Goal: Transaction & Acquisition: Purchase product/service

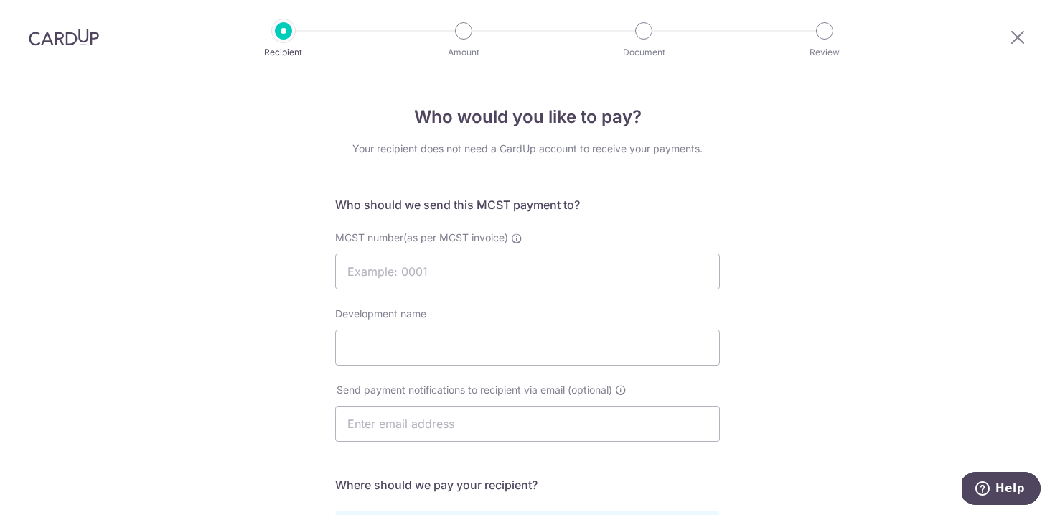
click at [812, 220] on div "Who would you like to pay? Your recipient does not need a CardUp account to rec…" at bounding box center [527, 454] width 1055 height 759
click at [515, 270] on input "MCST number(as per MCST invoice)" at bounding box center [527, 271] width 385 height 36
type input "2543"
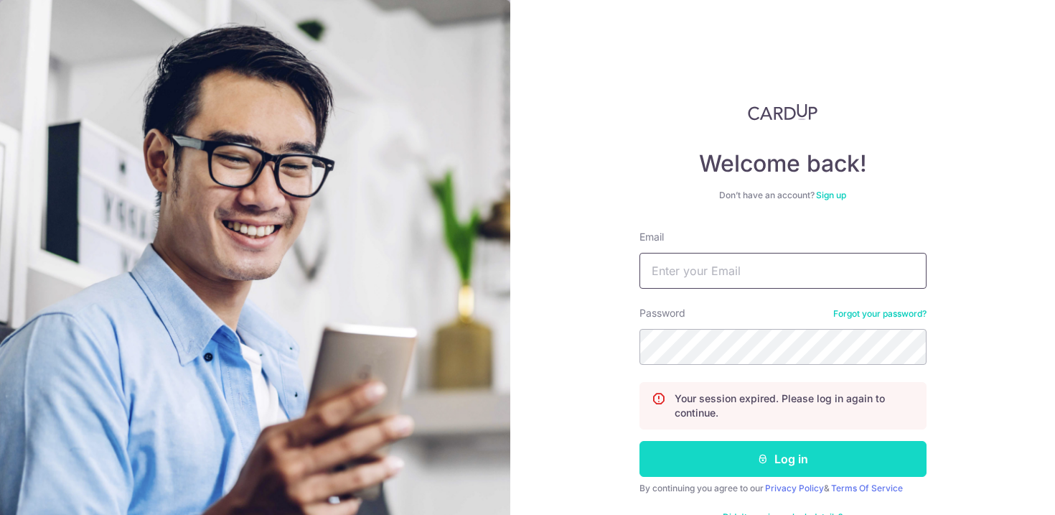
type input "[EMAIL_ADDRESS][DOMAIN_NAME]"
click at [820, 467] on button "Log in" at bounding box center [782, 459] width 287 height 36
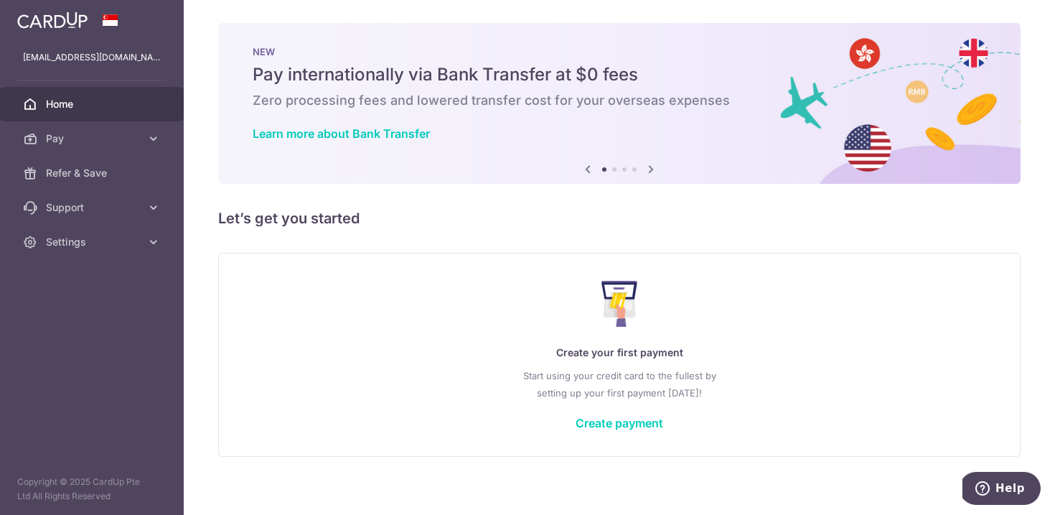
click at [617, 408] on div "Create your first payment Start using your credit card to the fullest by settin…" at bounding box center [619, 354] width 767 height 170
click at [614, 426] on link "Create payment" at bounding box center [620, 423] width 88 height 14
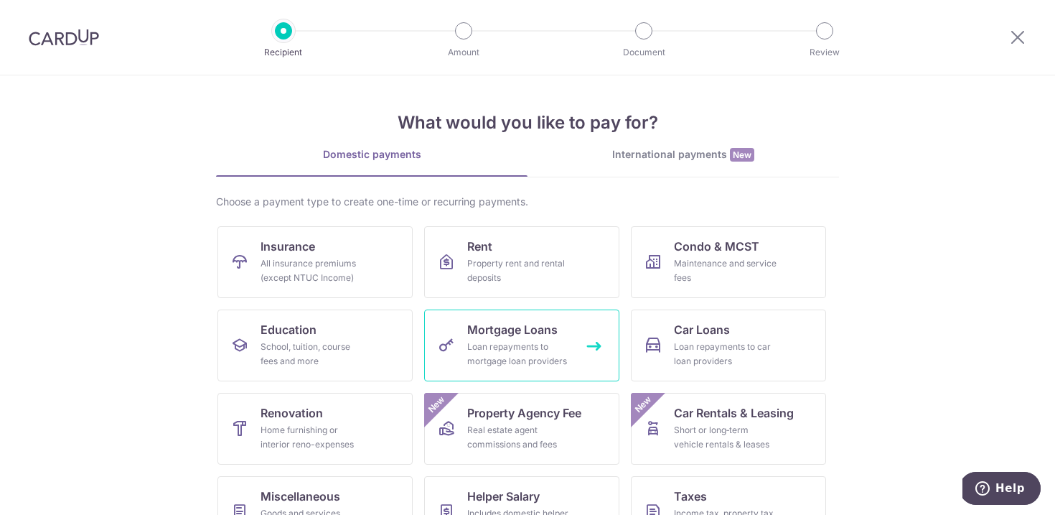
scroll to position [103, 0]
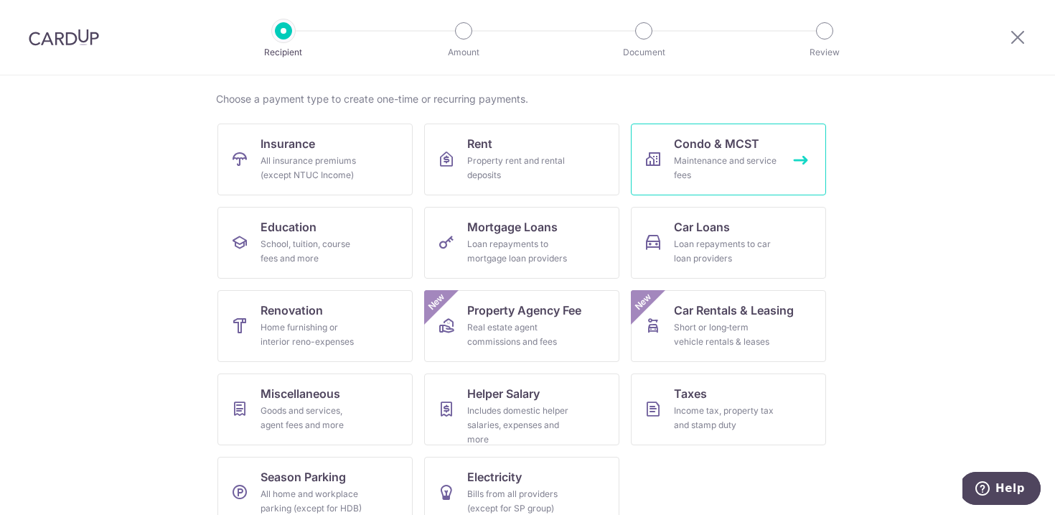
click at [727, 154] on div "Maintenance and service fees" at bounding box center [725, 168] width 103 height 29
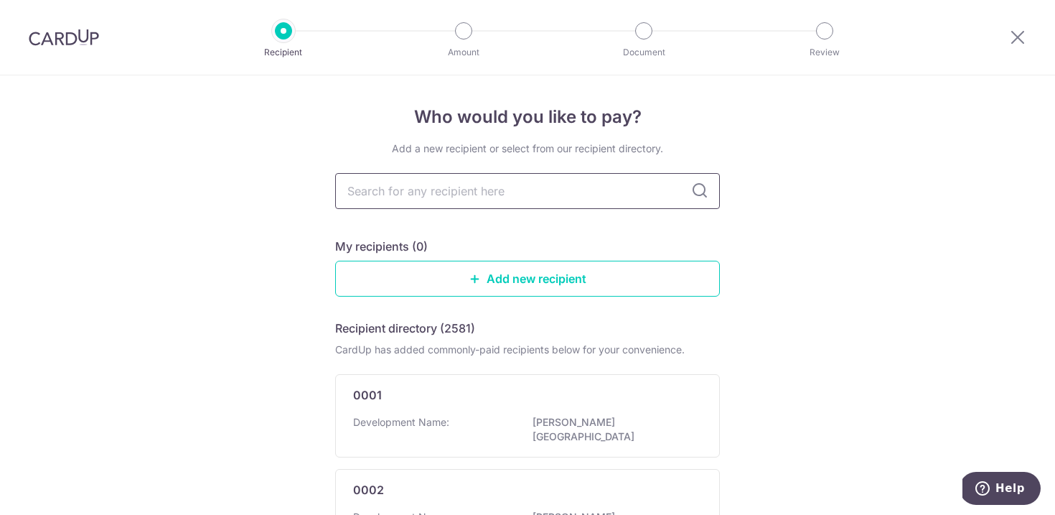
click at [448, 202] on input "text" at bounding box center [527, 191] width 385 height 36
type input "mcst"
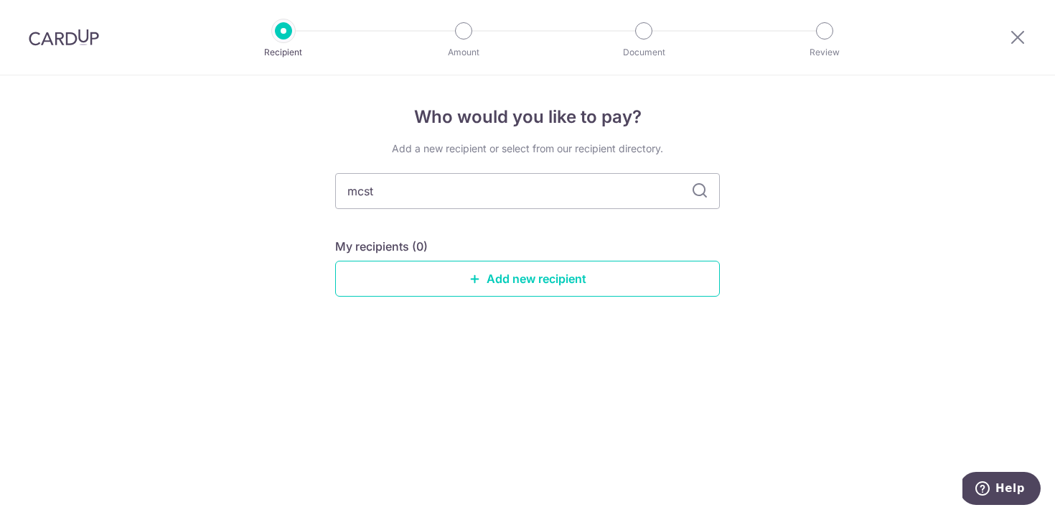
click at [706, 192] on icon at bounding box center [699, 190] width 17 height 17
click at [693, 191] on icon at bounding box center [699, 190] width 17 height 17
click at [578, 278] on link "Add new recipient" at bounding box center [527, 279] width 385 height 36
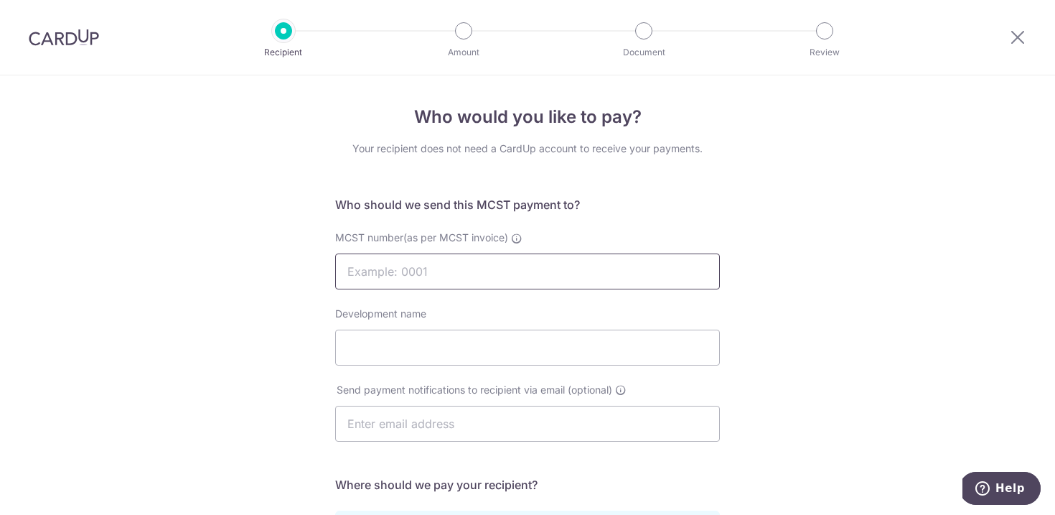
click at [496, 271] on input "MCST number(as per MCST invoice)" at bounding box center [527, 271] width 385 height 36
type input "2543"
click at [483, 350] on input "Development name" at bounding box center [527, 347] width 385 height 36
type input "RiverPlace"
click at [487, 420] on input "text" at bounding box center [527, 424] width 385 height 36
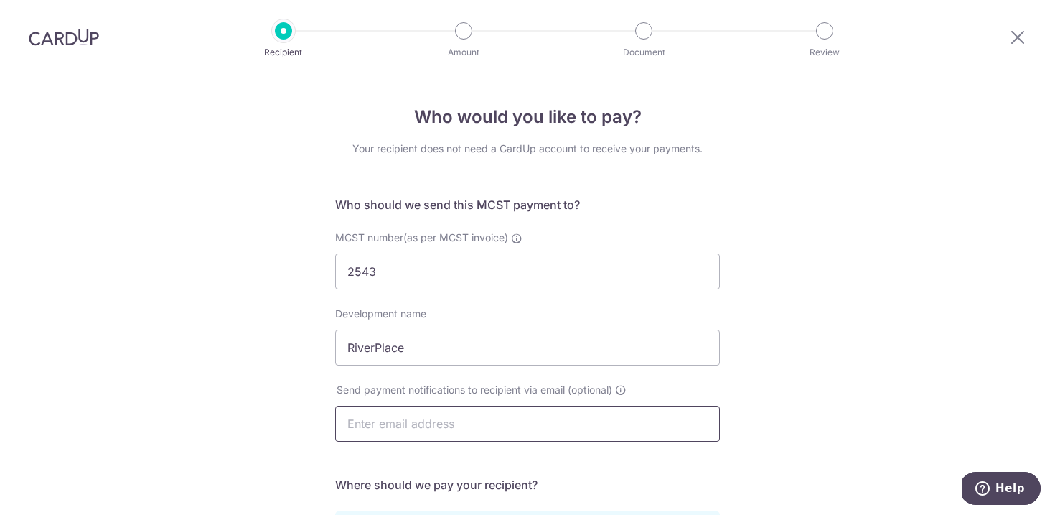
type input "vicgoh89@gmail.com"
type input "Victoria Goh"
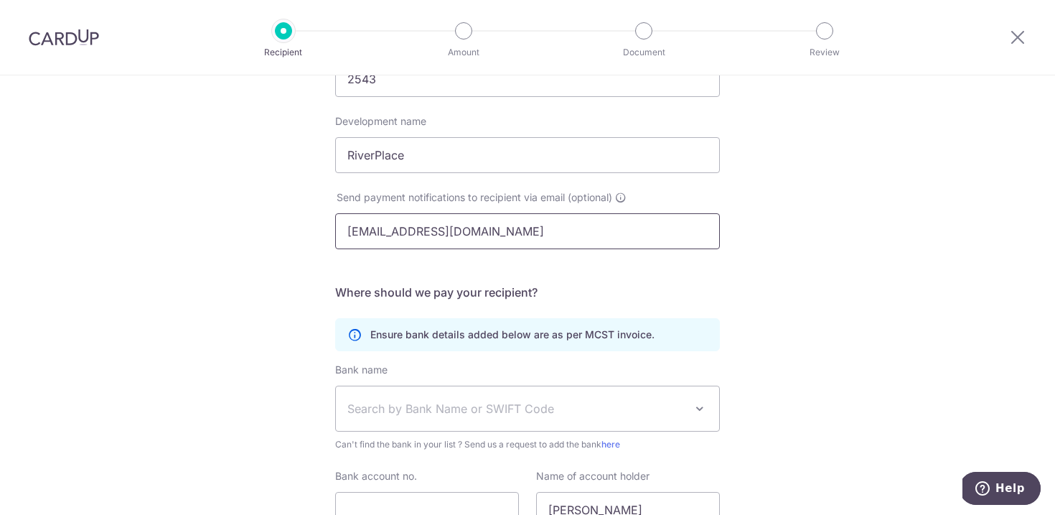
scroll to position [195, 0]
click at [591, 227] on input "vicgoh89@gmail.com" at bounding box center [527, 229] width 385 height 36
click at [591, 225] on input "vicgoh89@gmail.com" at bounding box center [527, 229] width 385 height 36
click at [766, 329] on div "Who would you like to pay? Your recipient does not need a CardUp account to rec…" at bounding box center [527, 260] width 1055 height 759
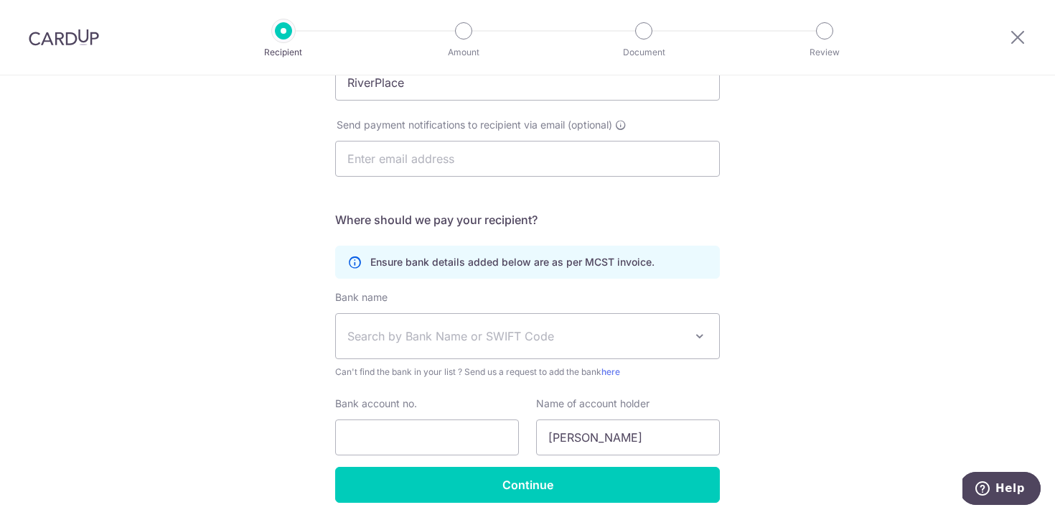
scroll to position [320, 0]
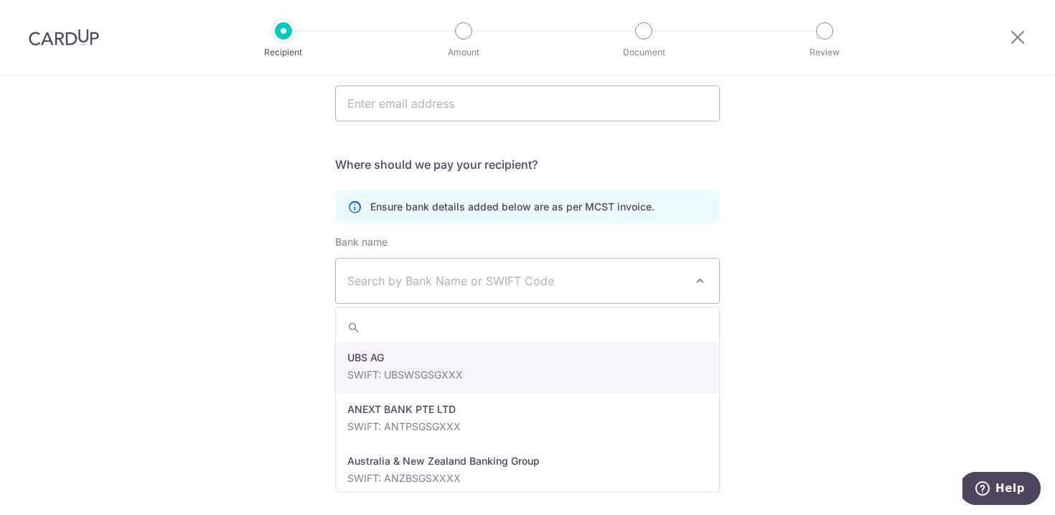
click at [574, 277] on span "Search by Bank Name or SWIFT Code" at bounding box center [515, 280] width 337 height 17
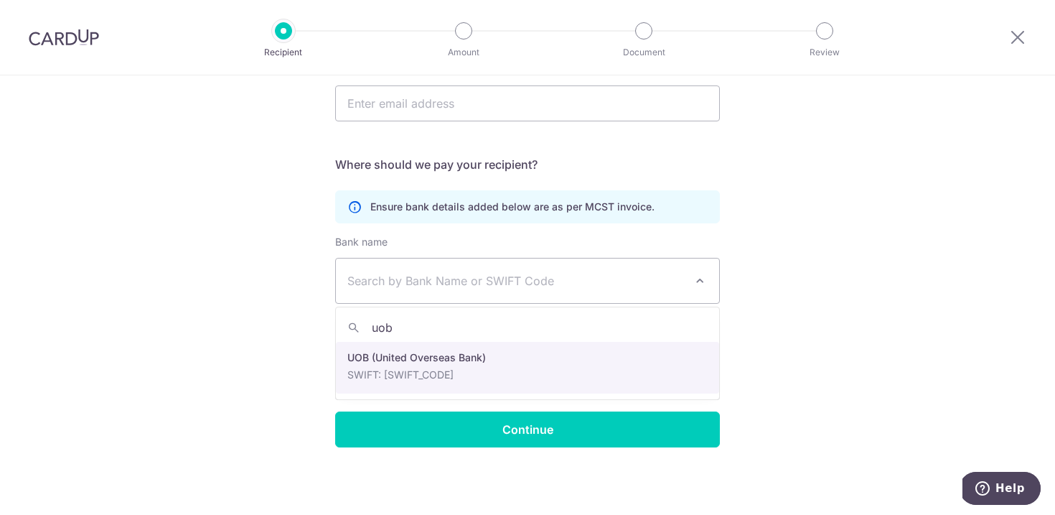
type input "uob"
select select "18"
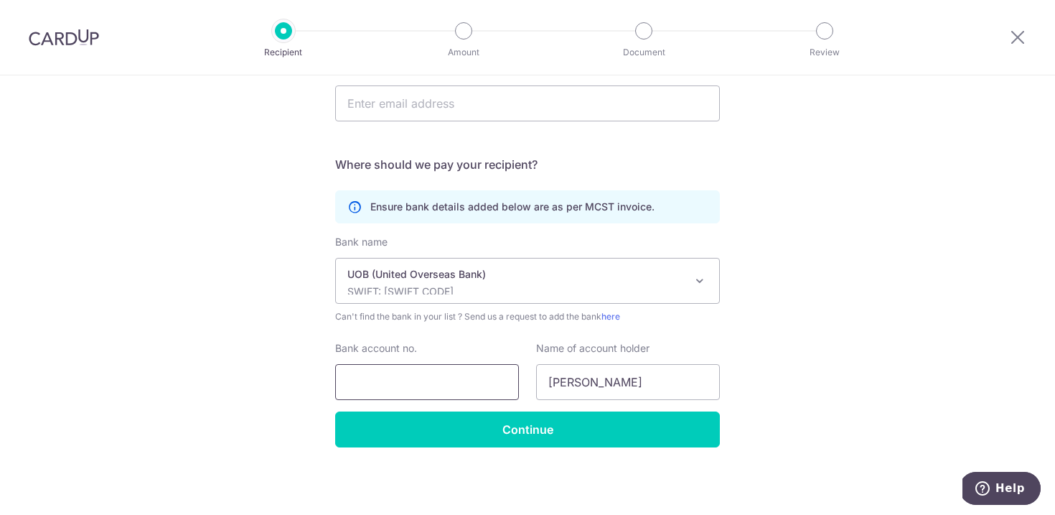
click at [451, 383] on input "Bank account no." at bounding box center [427, 382] width 184 height 36
type input "970-346-606-7"
drag, startPoint x: 639, startPoint y: 383, endPoint x: 487, endPoint y: 383, distance: 151.4
click at [487, 383] on div "Bank account no. 970-346-606-7 Name of account holder Victoria Goh" at bounding box center [528, 370] width 402 height 59
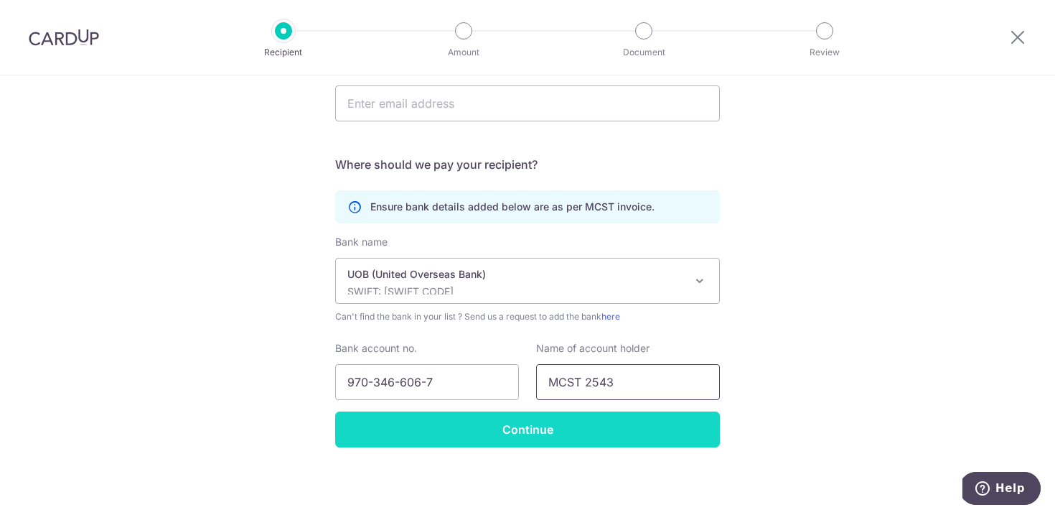
type input "MCST 2543"
click at [467, 441] on input "Continue" at bounding box center [527, 429] width 385 height 36
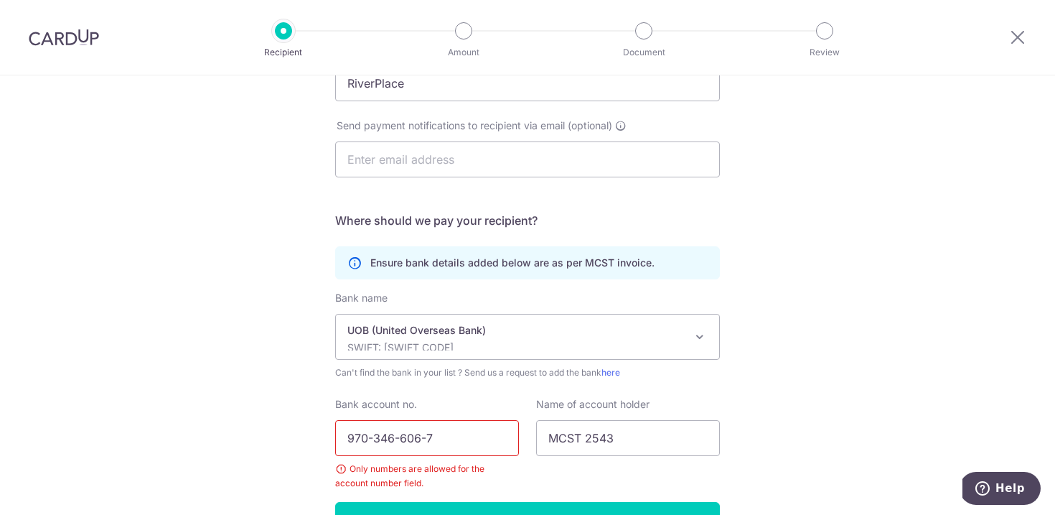
scroll to position [375, 0]
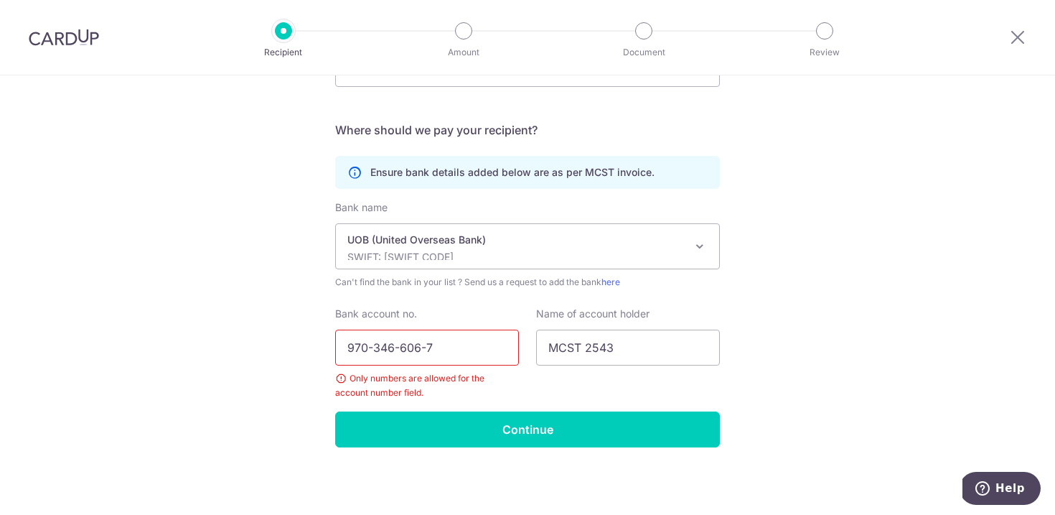
click at [398, 349] on input "970-346-606-7" at bounding box center [427, 347] width 184 height 36
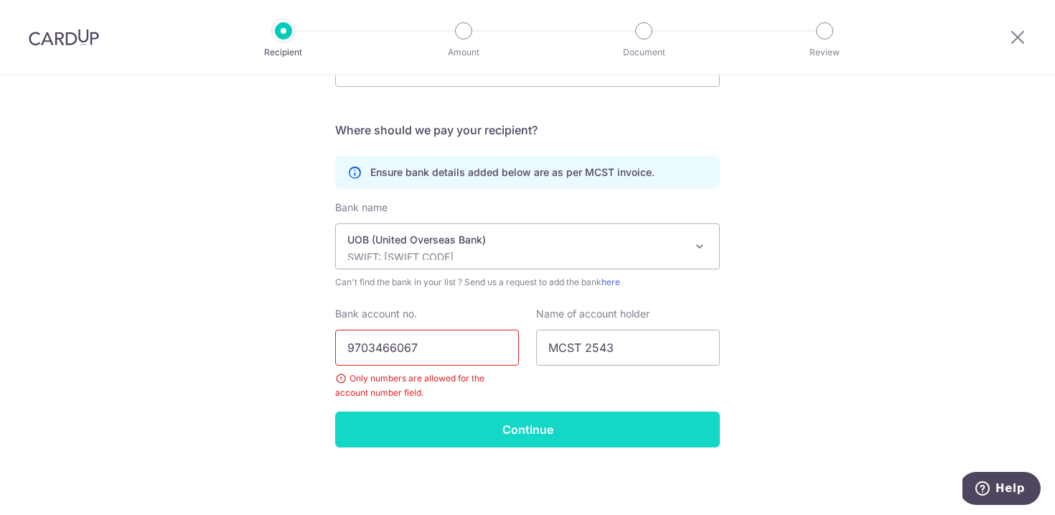
type input "9703466067"
click at [505, 435] on input "Continue" at bounding box center [527, 429] width 385 height 36
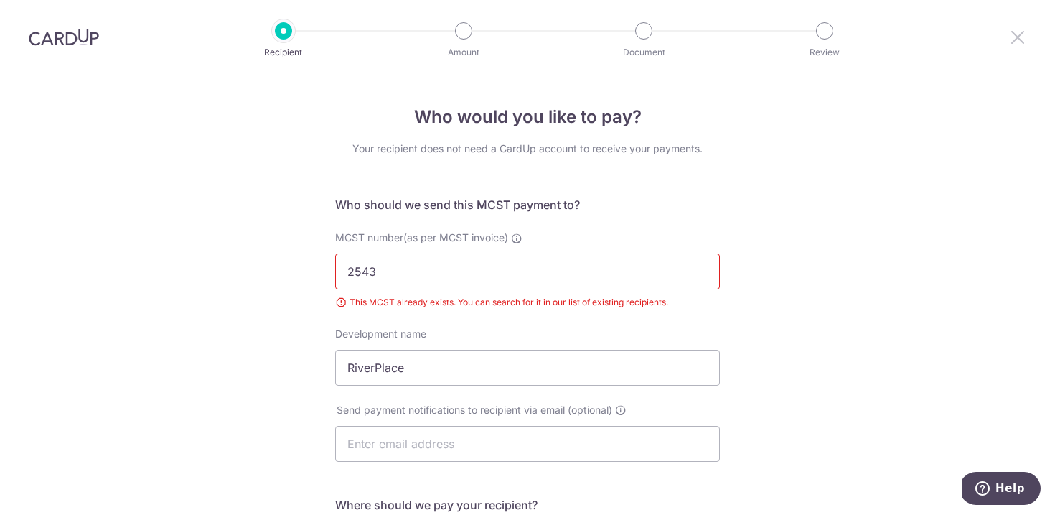
click at [1011, 30] on icon at bounding box center [1017, 37] width 17 height 18
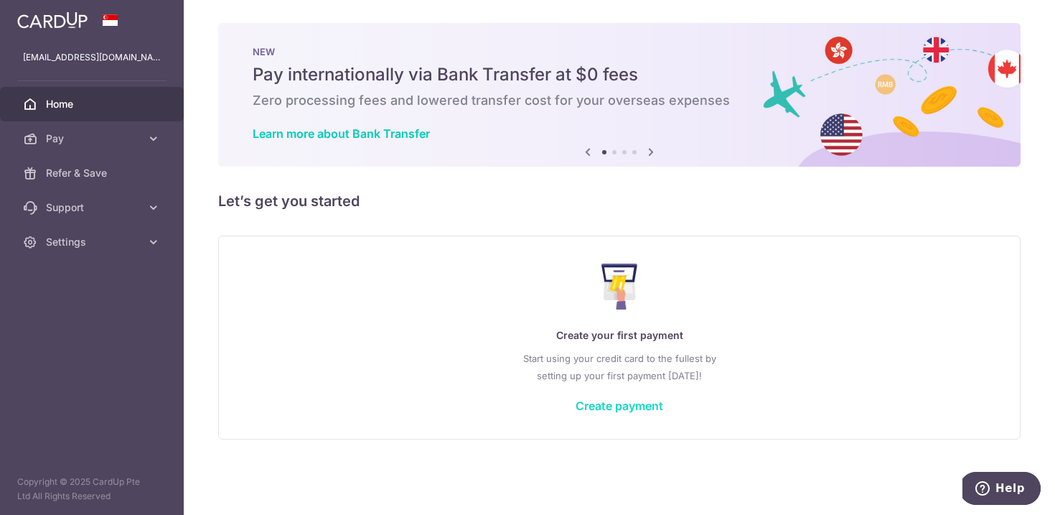
click at [637, 406] on link "Create payment" at bounding box center [620, 405] width 88 height 14
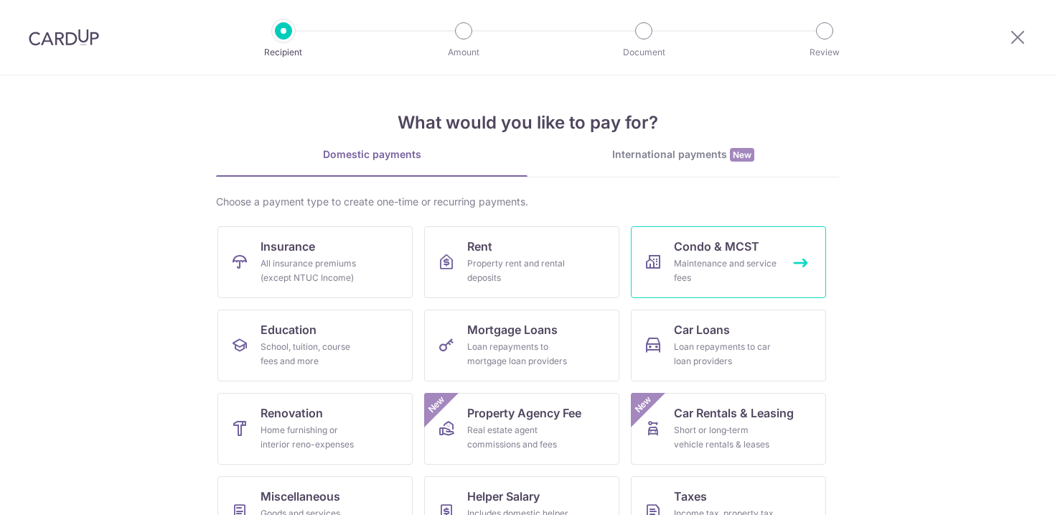
click at [681, 275] on div "Maintenance and service fees" at bounding box center [725, 270] width 103 height 29
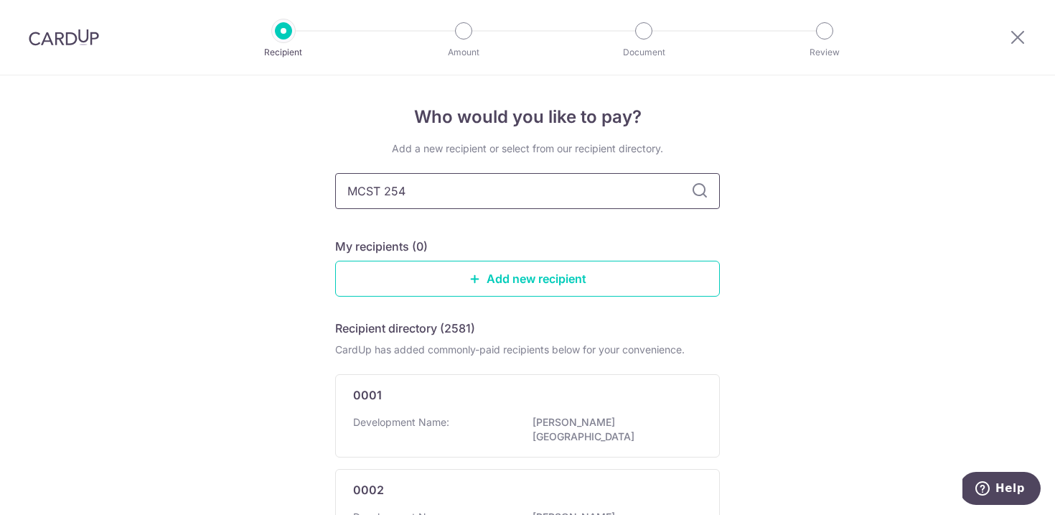
type input "MCST 2543"
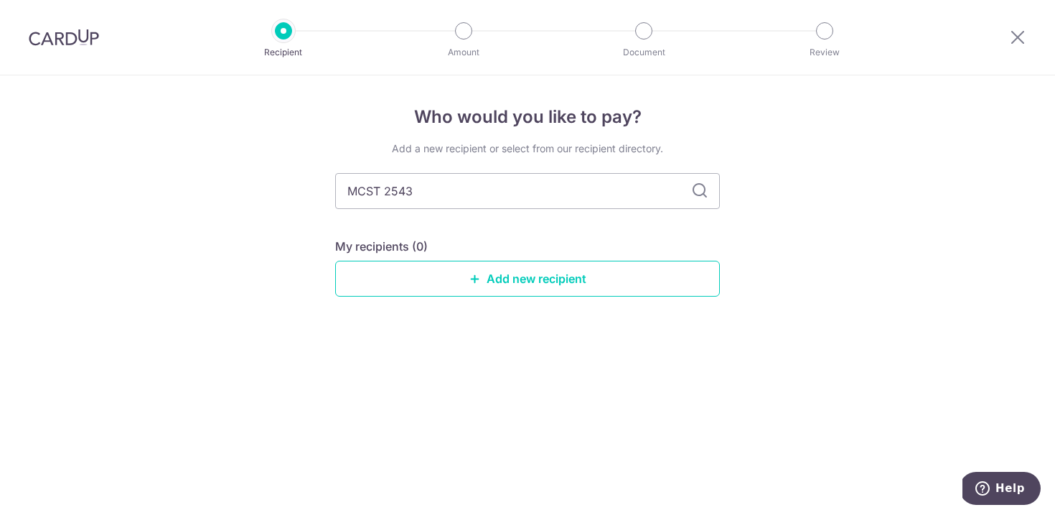
click at [700, 196] on icon at bounding box center [699, 190] width 17 height 17
drag, startPoint x: 386, startPoint y: 192, endPoint x: 327, endPoint y: 192, distance: 58.9
click at [327, 192] on div "Who would you like to pay? Add a new recipient or select from our recipient dir…" at bounding box center [527, 294] width 1055 height 439
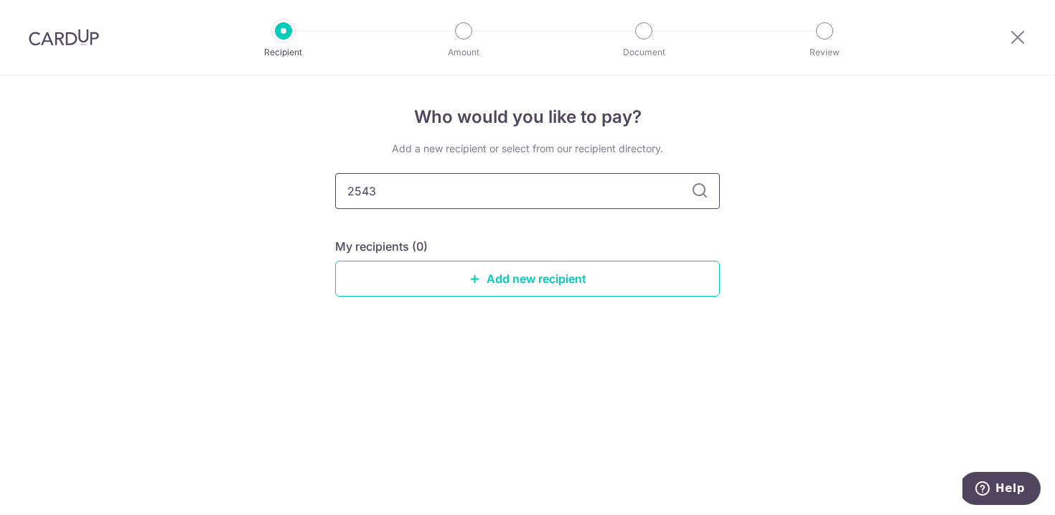
type input "2543"
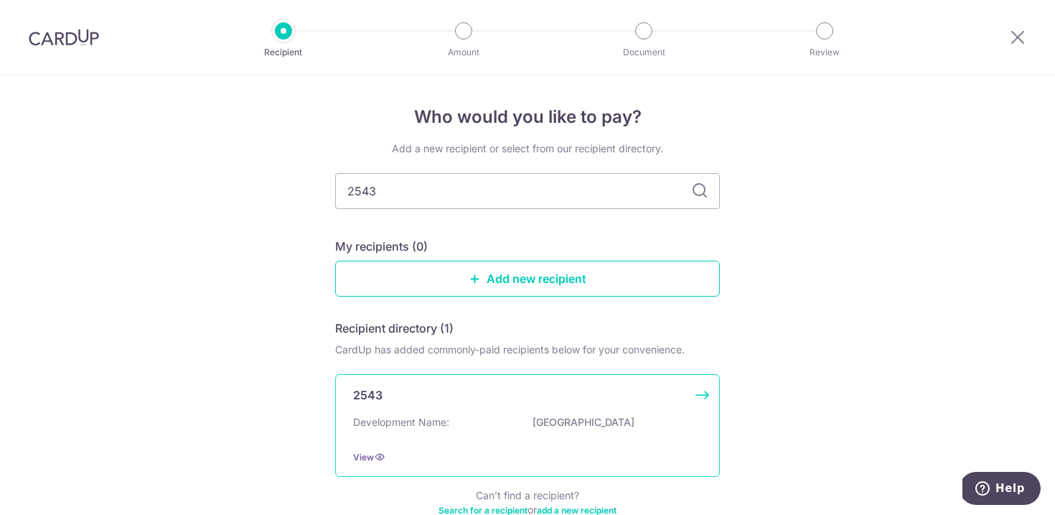
click at [377, 400] on p "2543" at bounding box center [367, 394] width 29 height 17
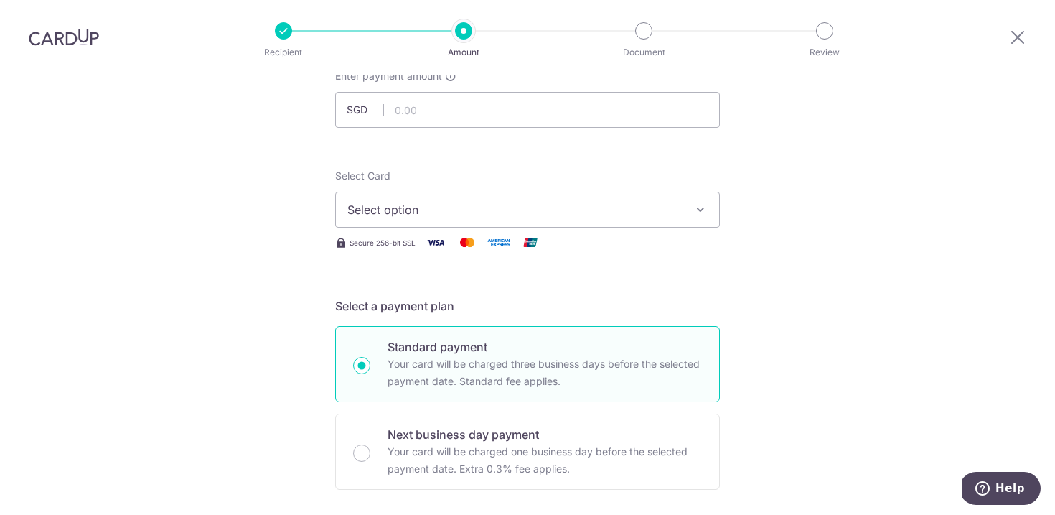
scroll to position [103, 0]
click at [620, 104] on input "text" at bounding box center [527, 108] width 385 height 36
type input "1,373.40"
click at [549, 212] on span "Select option" at bounding box center [514, 208] width 334 height 17
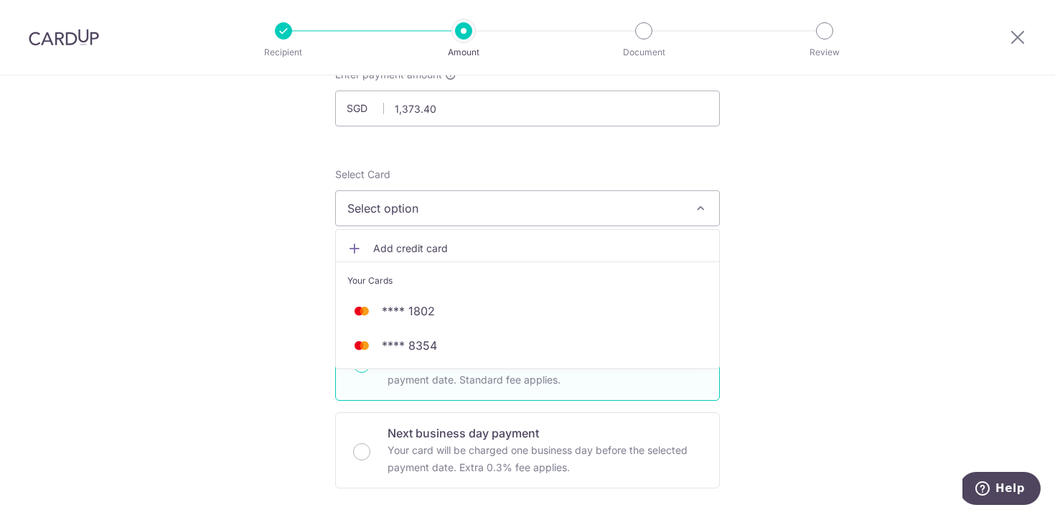
click at [505, 245] on span "Add credit card" at bounding box center [540, 248] width 334 height 14
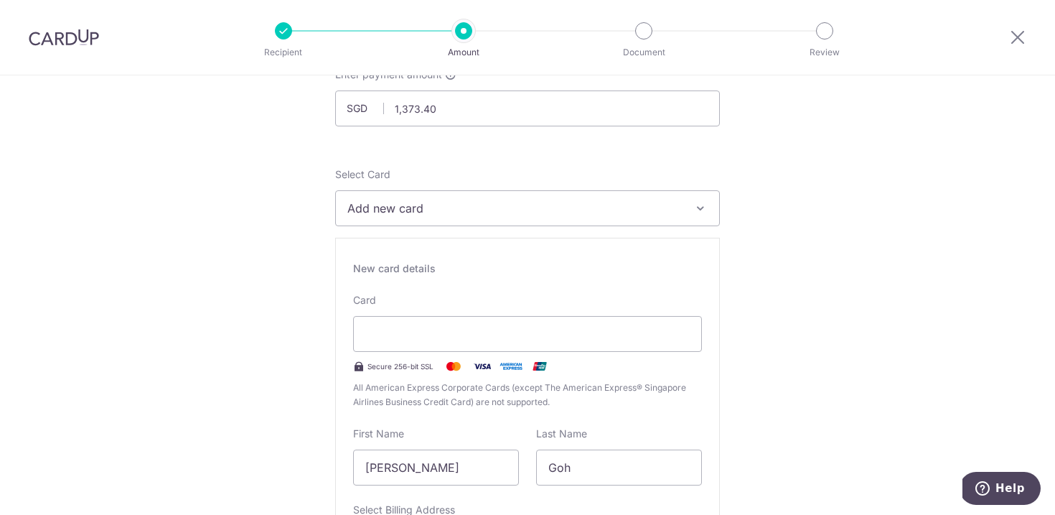
click at [487, 207] on span "Add new card" at bounding box center [514, 208] width 334 height 17
click at [460, 256] on link "Add credit card" at bounding box center [527, 248] width 383 height 26
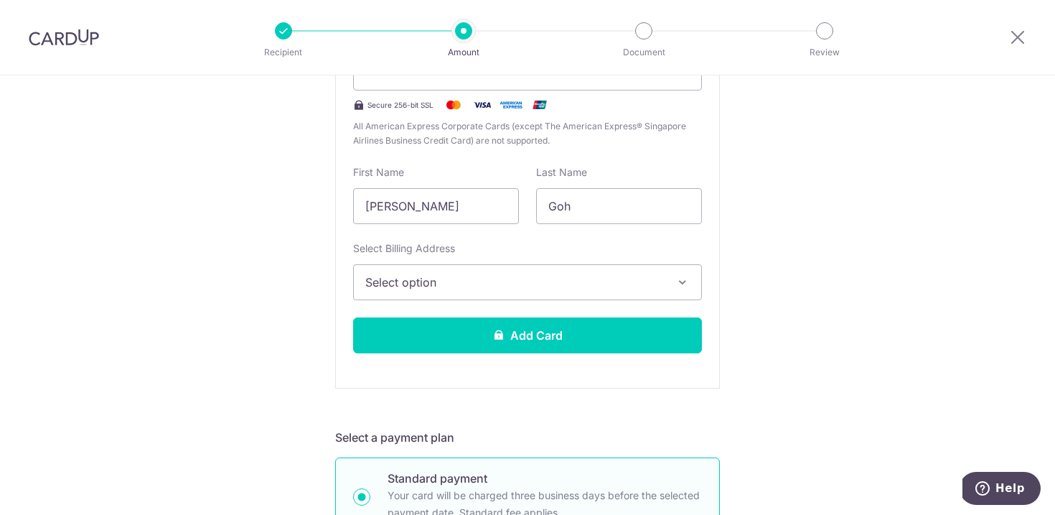
scroll to position [365, 0]
click at [516, 282] on span "Select option" at bounding box center [514, 281] width 299 height 17
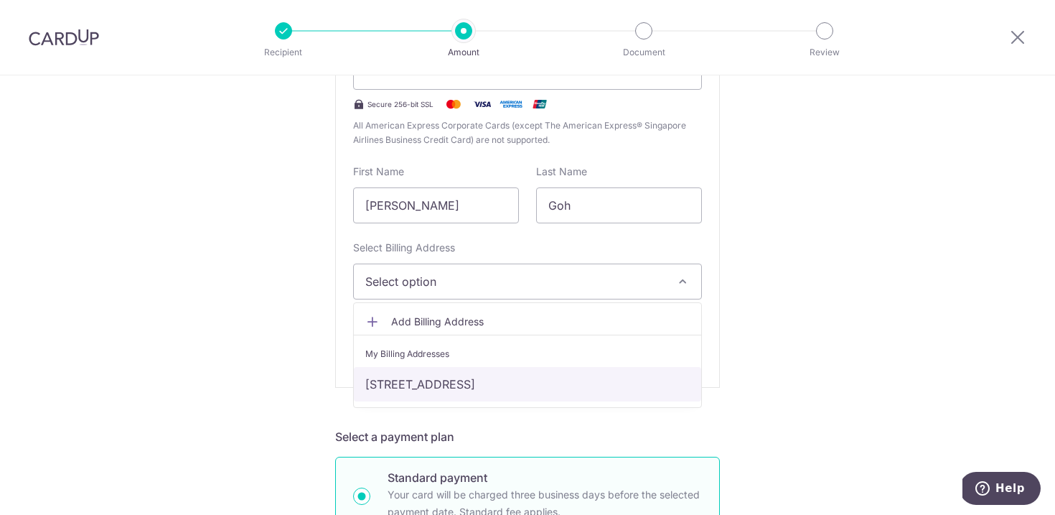
click at [479, 383] on link "[STREET_ADDRESS]" at bounding box center [527, 384] width 347 height 34
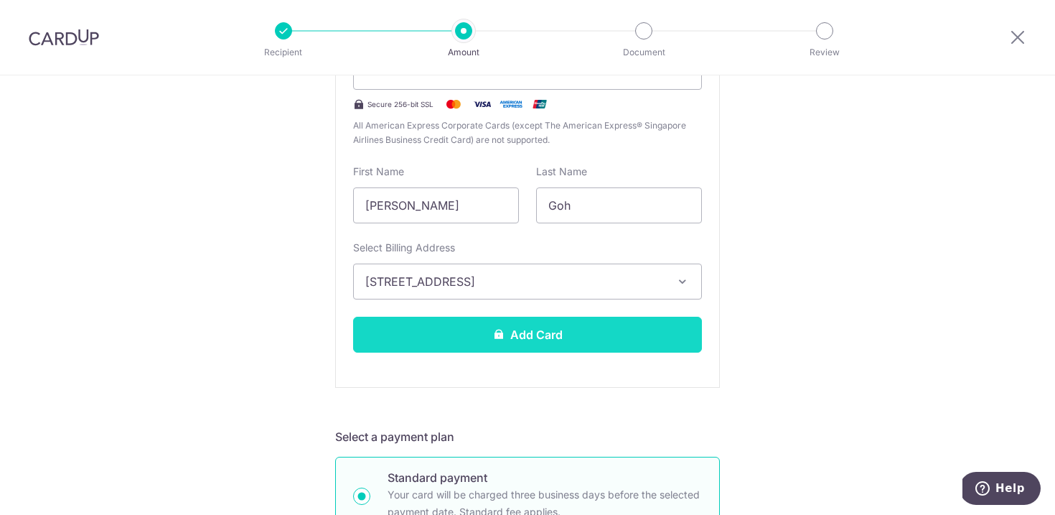
click at [467, 342] on button "Add Card" at bounding box center [527, 335] width 349 height 36
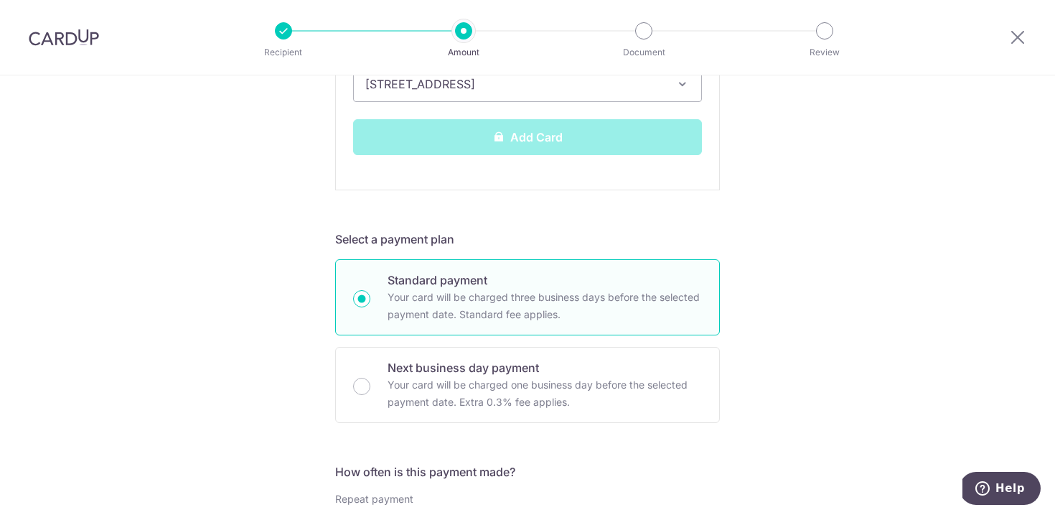
scroll to position [590, 0]
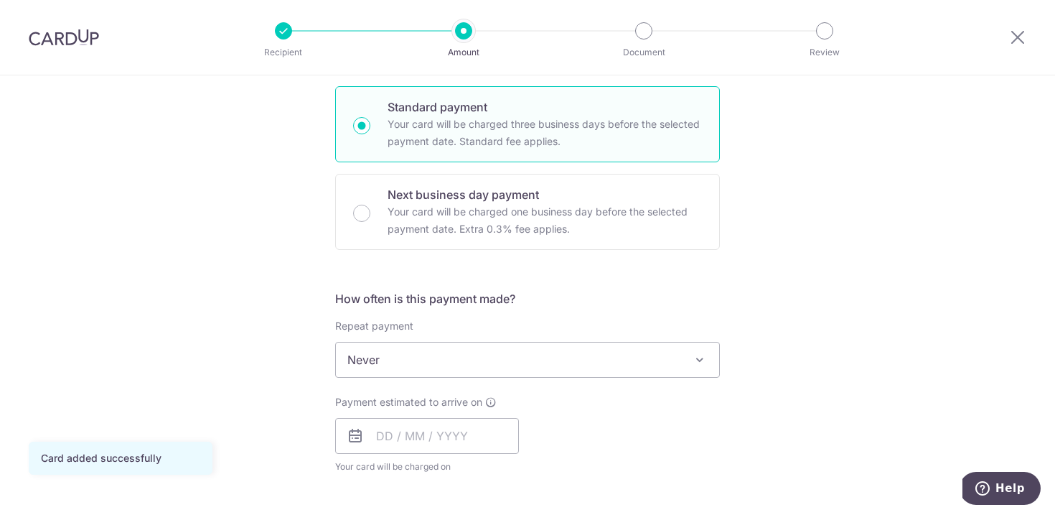
scroll to position [424, 0]
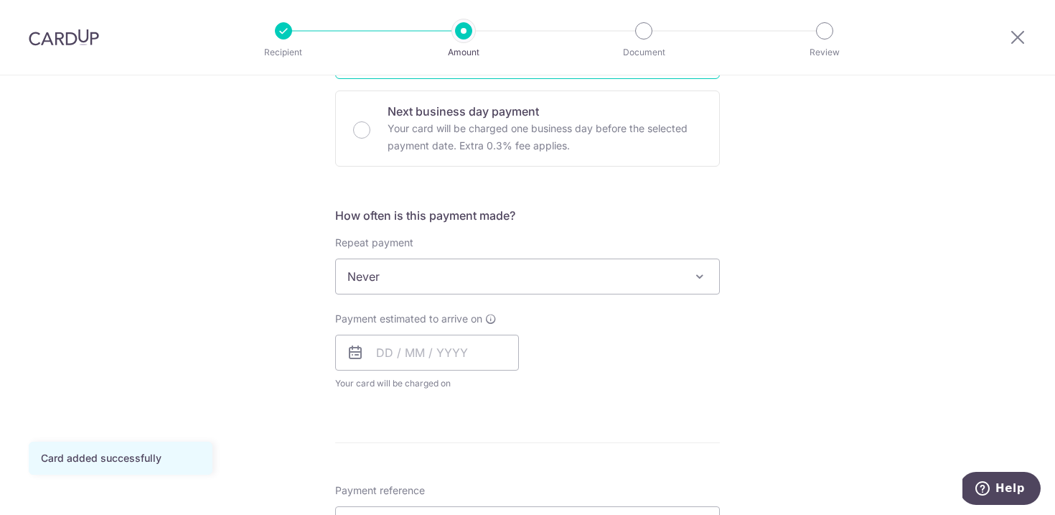
click at [443, 275] on span "Never" at bounding box center [527, 276] width 383 height 34
click at [456, 353] on input "text" at bounding box center [427, 352] width 184 height 36
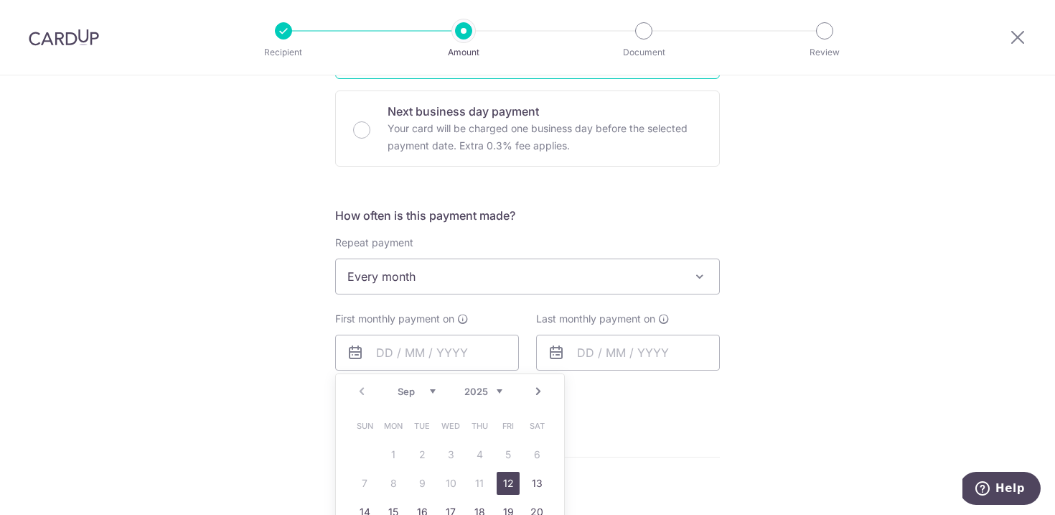
click at [136, 319] on div "Tell us more about your payment Enter payment amount SGD 1,373.40 1373.40 Card …" at bounding box center [527, 307] width 1055 height 1313
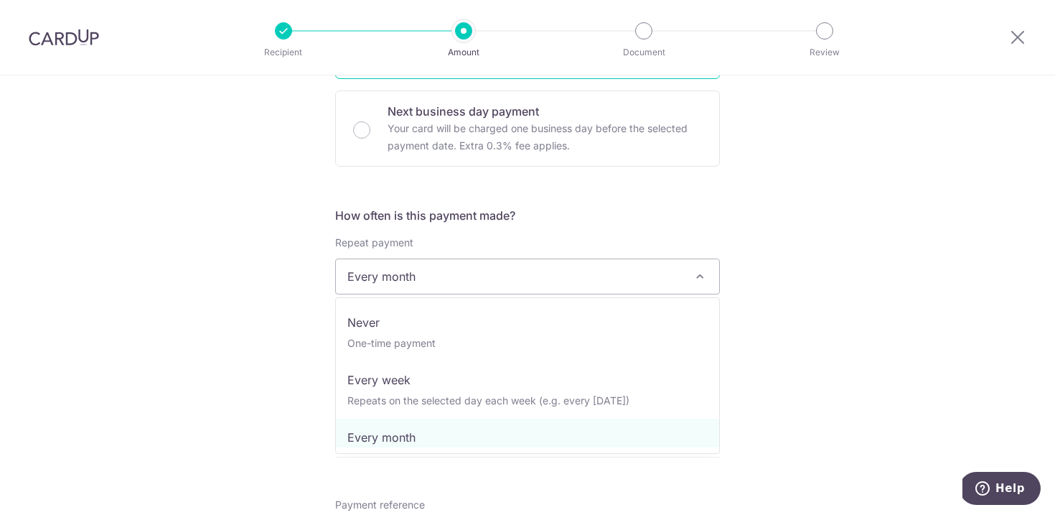
click at [532, 281] on span "Every month" at bounding box center [527, 276] width 383 height 34
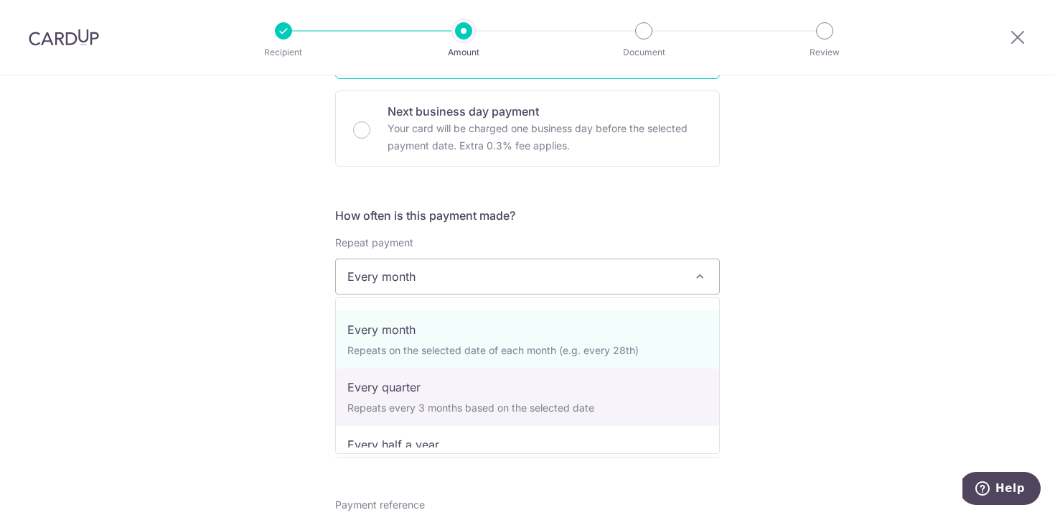
scroll to position [139, 0]
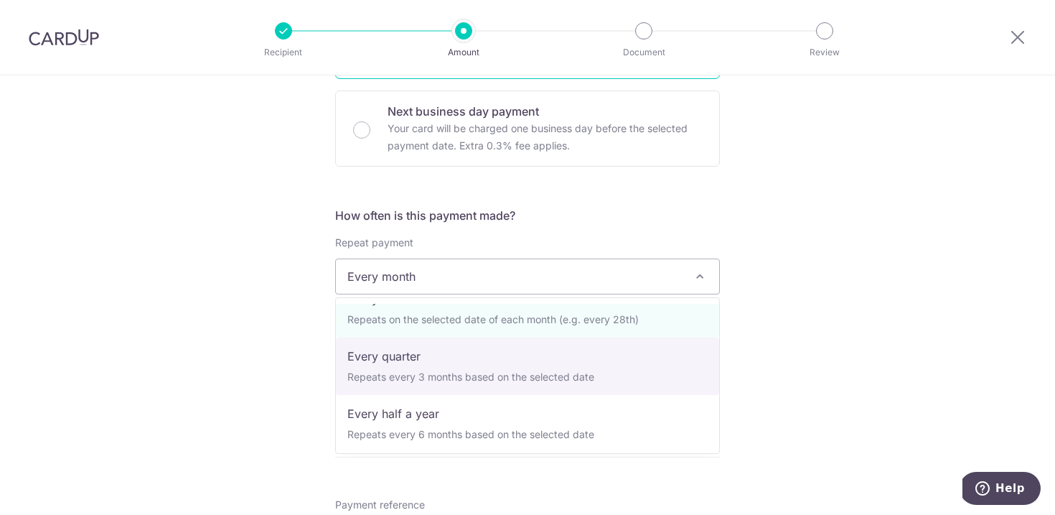
select select "4"
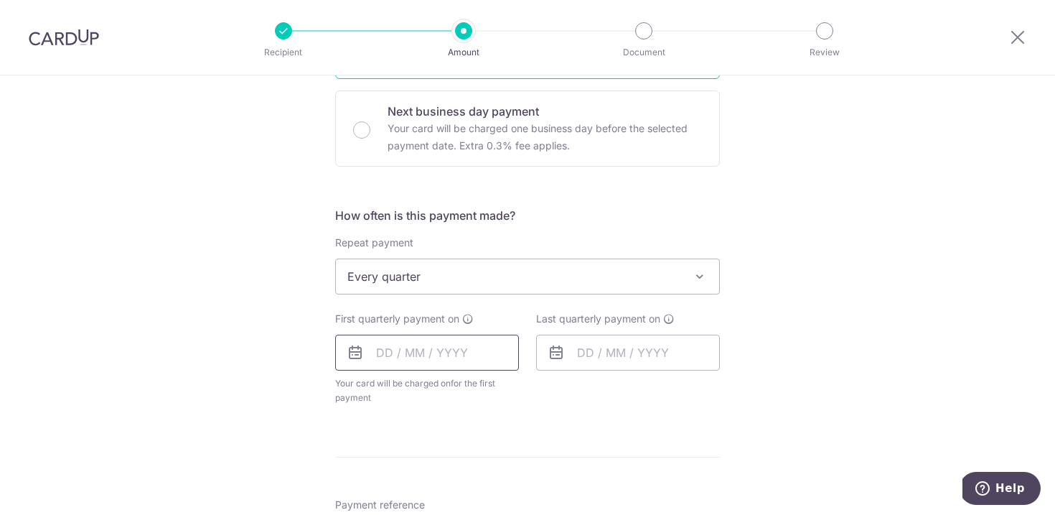
click at [418, 350] on input "text" at bounding box center [427, 352] width 184 height 36
click at [511, 483] on link "12" at bounding box center [508, 483] width 23 height 23
type input "[DATE]"
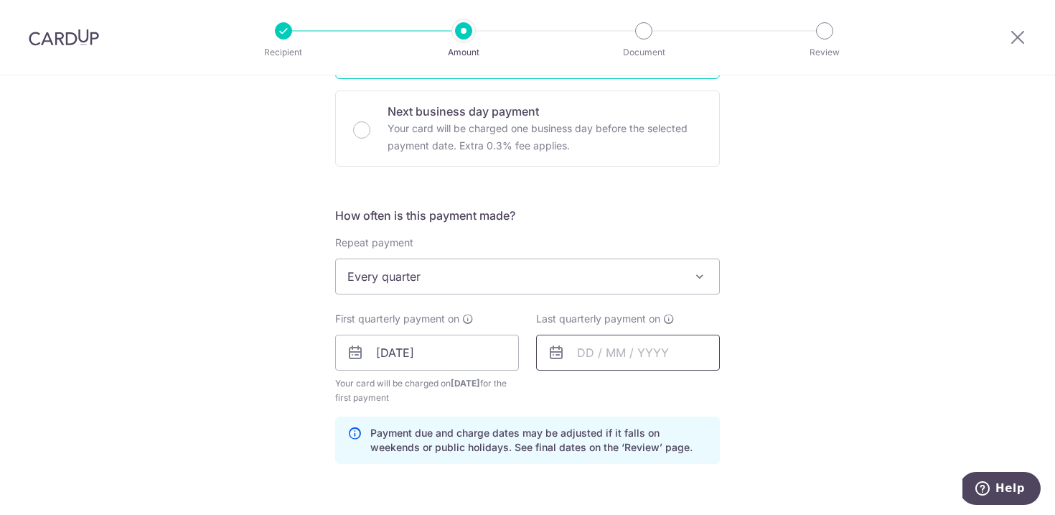
click at [676, 362] on input "text" at bounding box center [628, 352] width 184 height 36
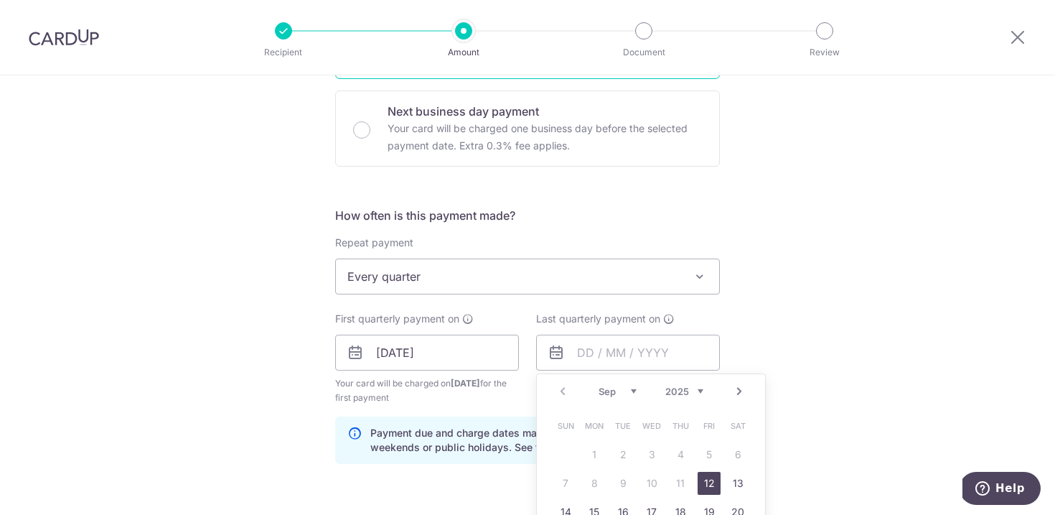
click at [741, 393] on link "Next" at bounding box center [739, 391] width 17 height 17
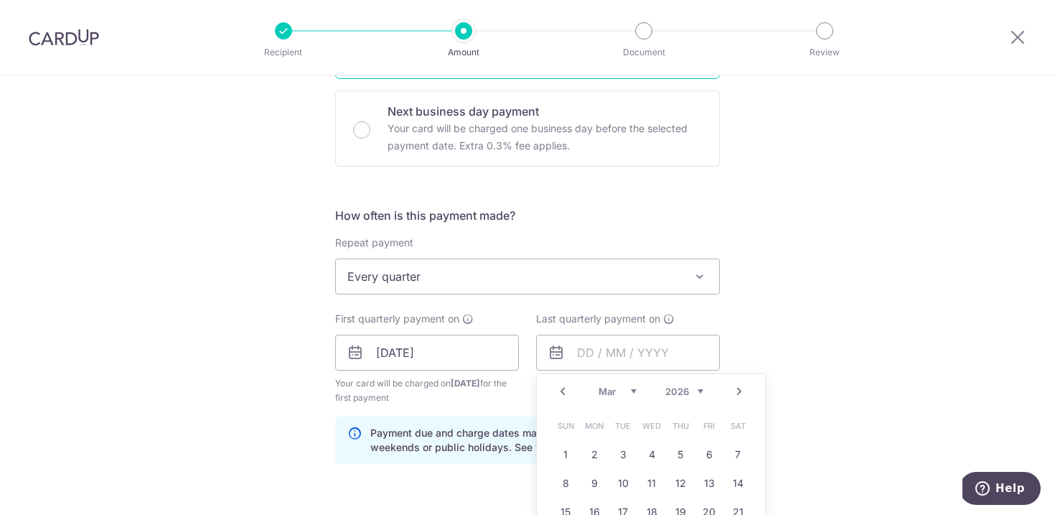
click at [741, 393] on link "Next" at bounding box center [739, 391] width 17 height 17
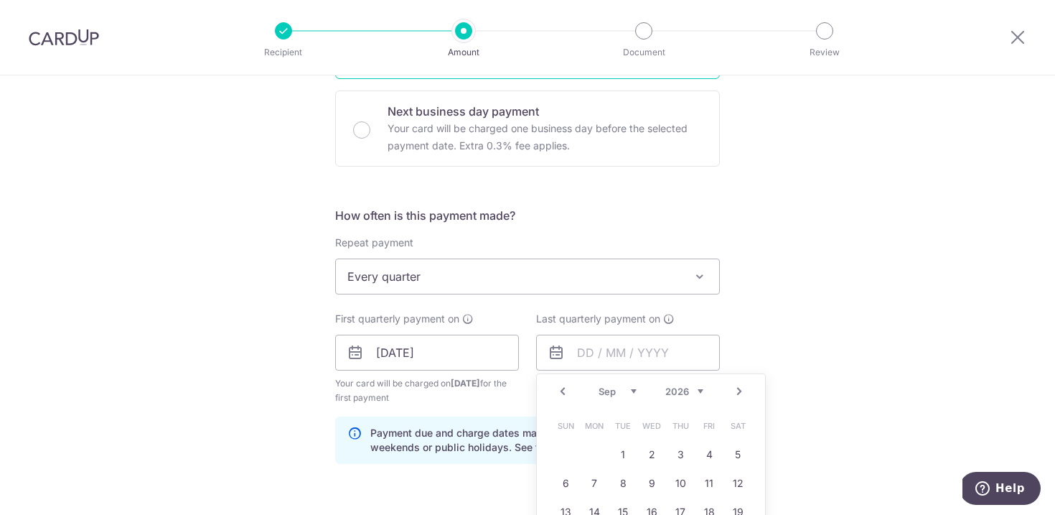
click at [741, 393] on link "Next" at bounding box center [739, 391] width 17 height 17
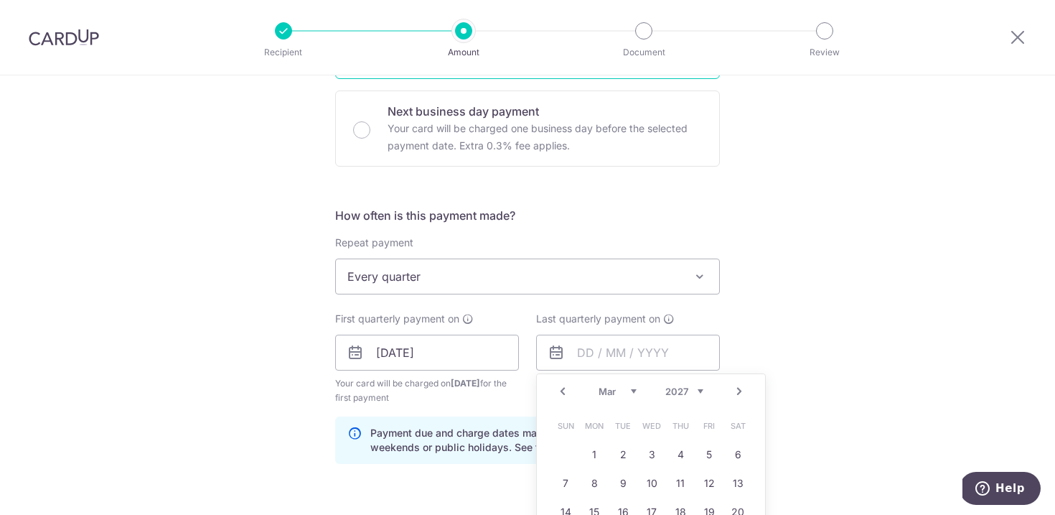
click at [741, 393] on link "Next" at bounding box center [739, 391] width 17 height 17
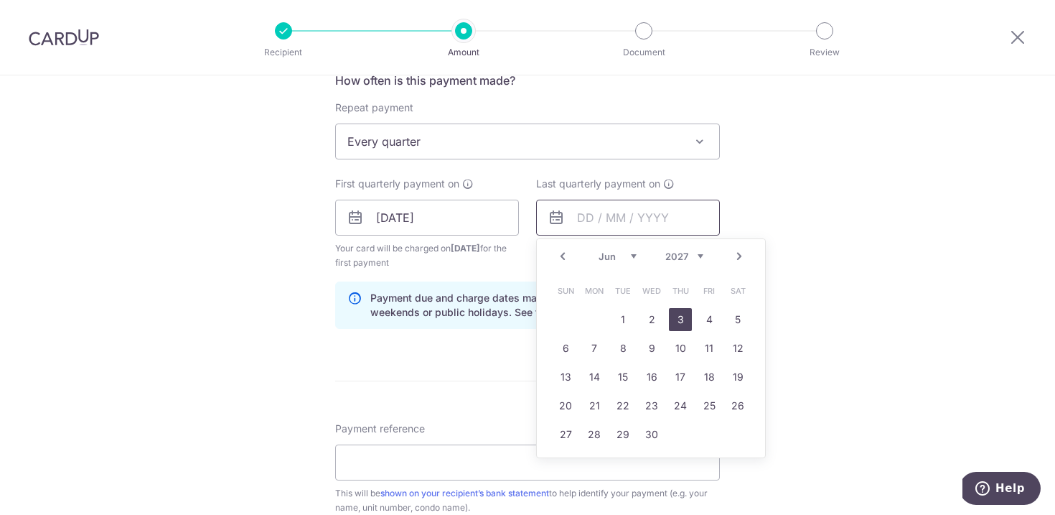
scroll to position [560, 0]
click at [560, 254] on link "Prev" at bounding box center [562, 255] width 17 height 17
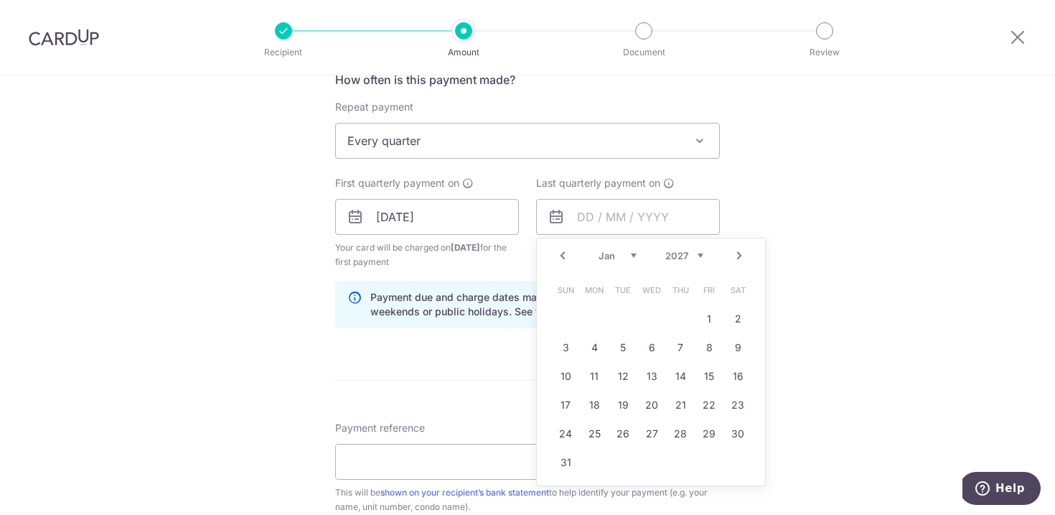
click at [560, 254] on link "Prev" at bounding box center [562, 255] width 17 height 17
click at [739, 344] on link "12" at bounding box center [737, 347] width 23 height 23
type input "[DATE]"
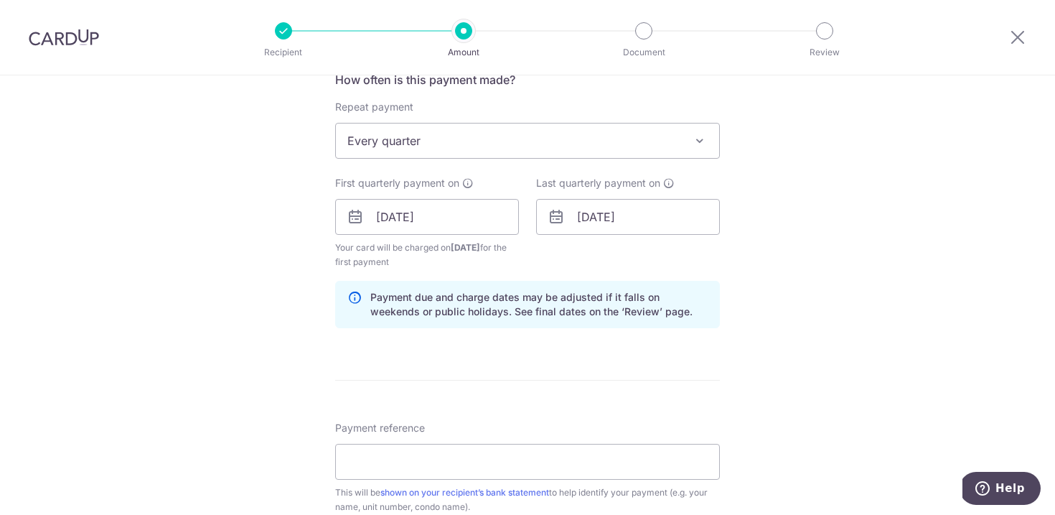
click at [822, 297] on div "Tell us more about your payment Enter payment amount SGD 1,373.40 1373.40 Card …" at bounding box center [527, 202] width 1055 height 1372
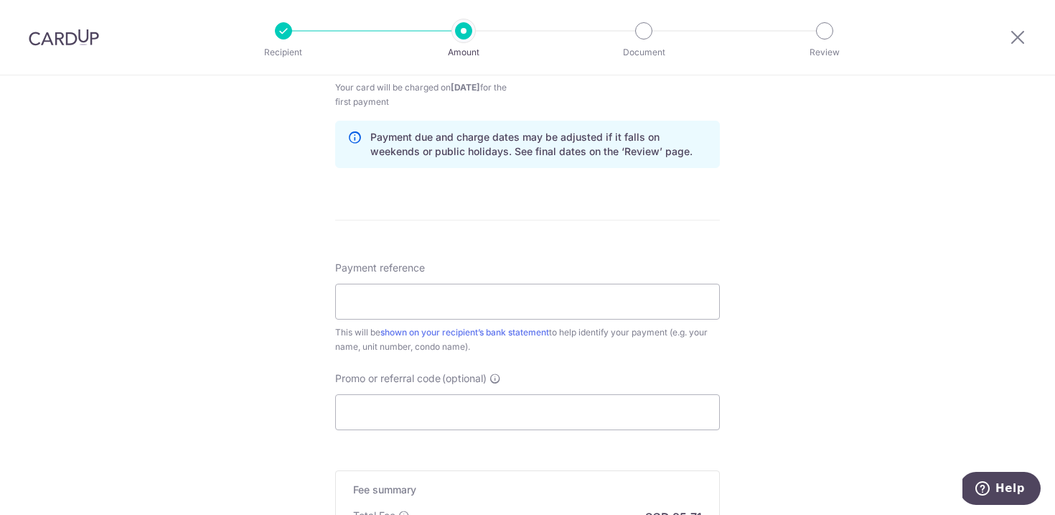
scroll to position [721, 0]
click at [643, 294] on input "Payment reference" at bounding box center [527, 301] width 385 height 36
click at [850, 283] on div "Tell us more about your payment Enter payment amount SGD 1,373.40 1373.40 Card …" at bounding box center [527, 41] width 1055 height 1372
click at [655, 289] on input "Payment reference" at bounding box center [527, 301] width 385 height 36
type input "MANAGEMENT FEE FOR RIVERPLACE"
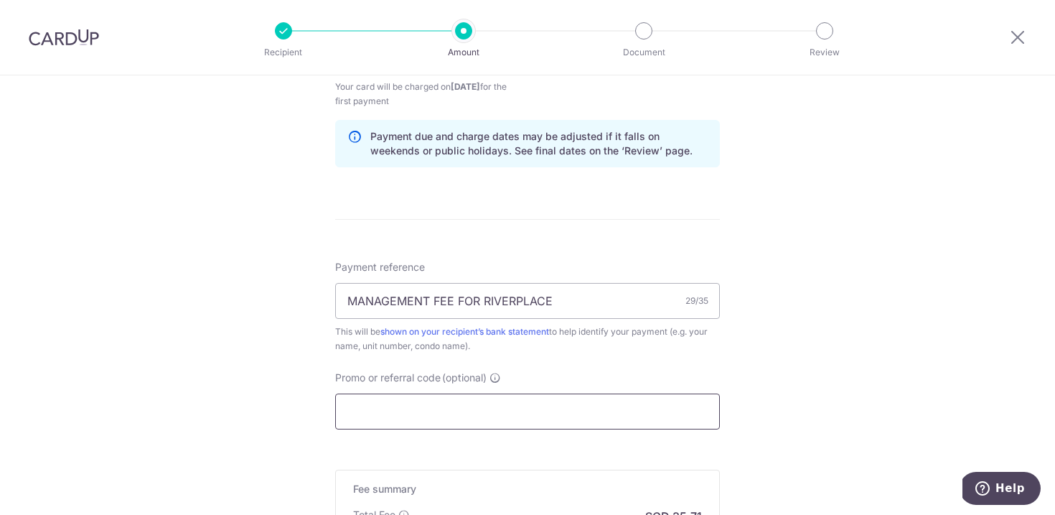
click at [575, 410] on input "Promo or referral code (optional)" at bounding box center [527, 411] width 385 height 36
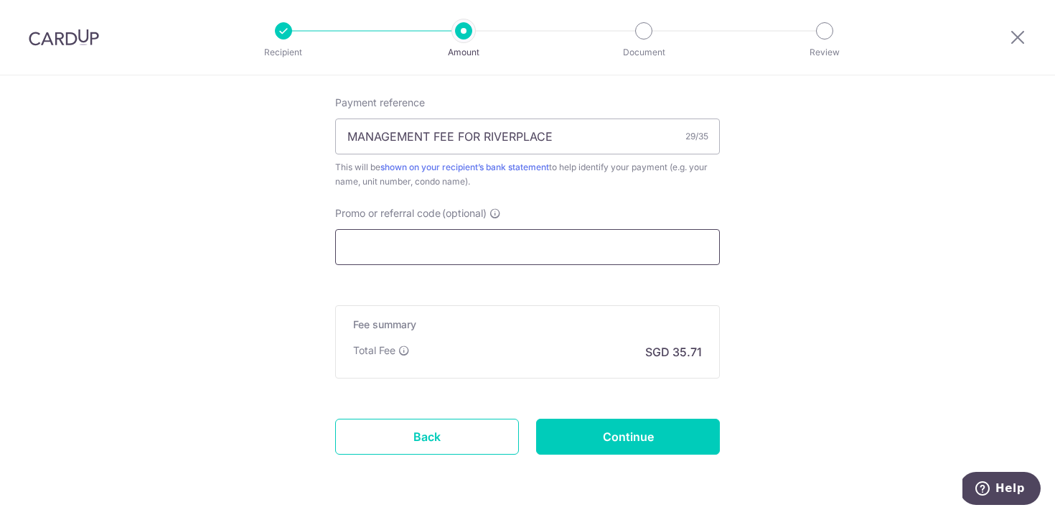
scroll to position [889, 0]
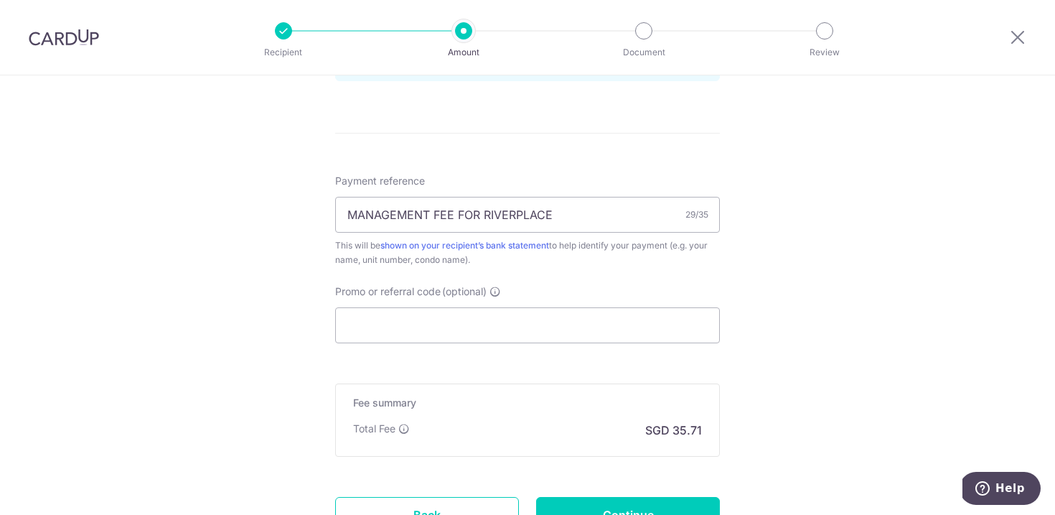
scroll to position [806, 0]
